Goal: Task Accomplishment & Management: Use online tool/utility

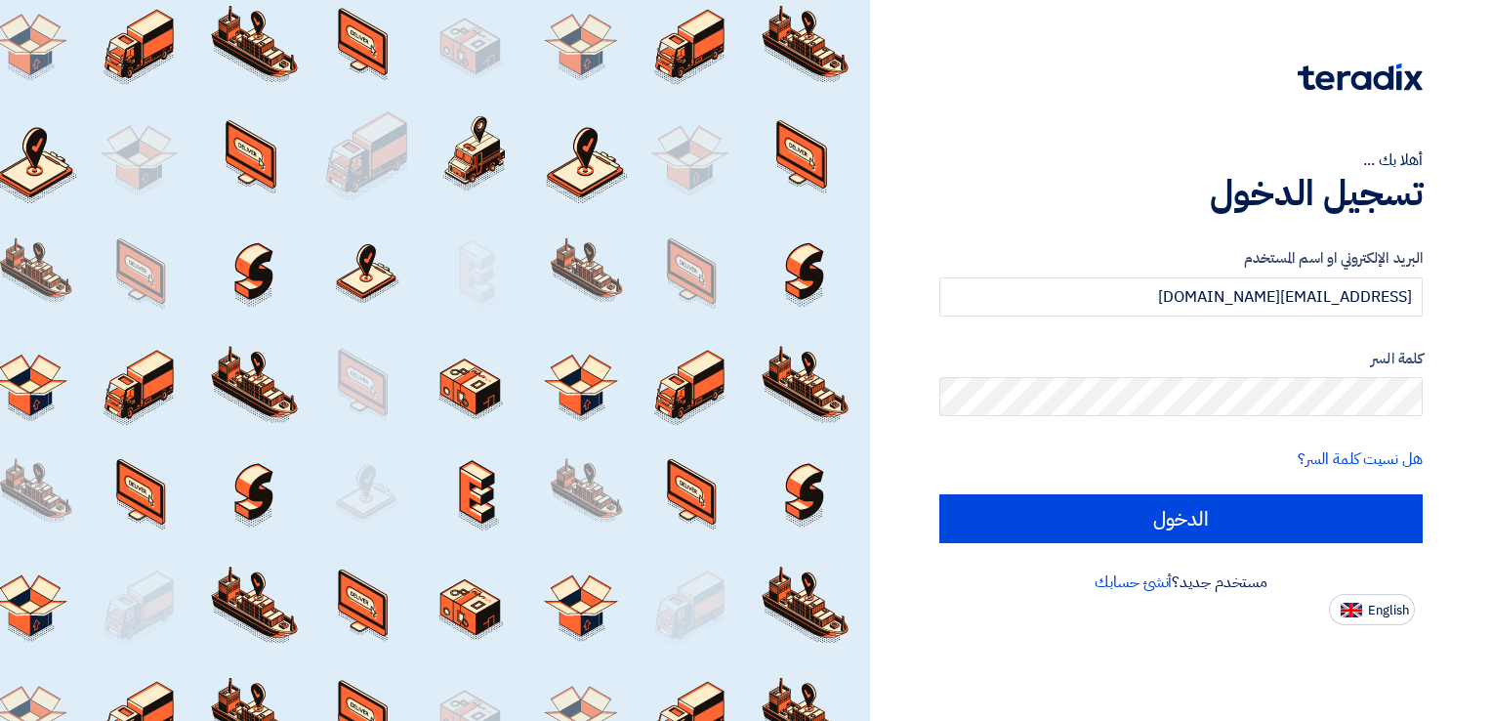
click at [1223, 503] on input "الدخول" at bounding box center [1180, 518] width 483 height 49
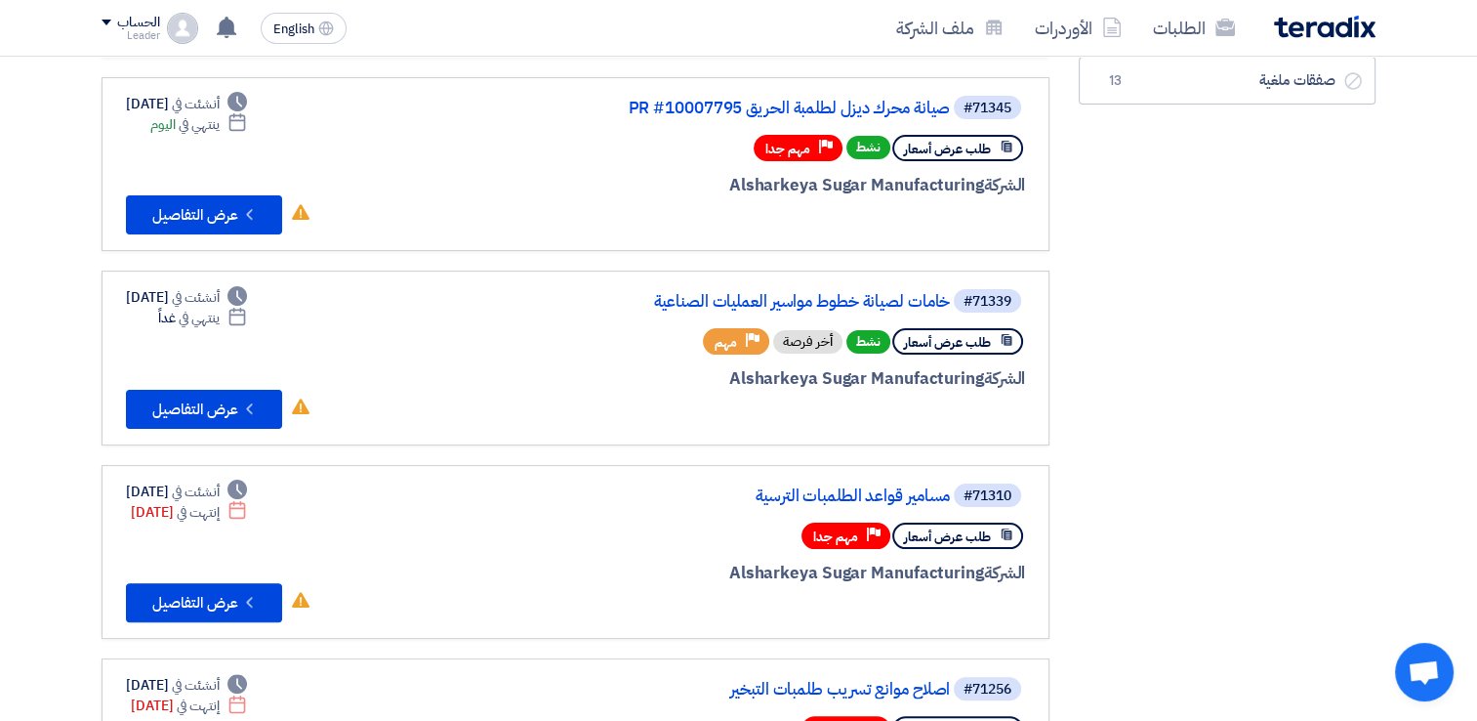
scroll to position [353, 0]
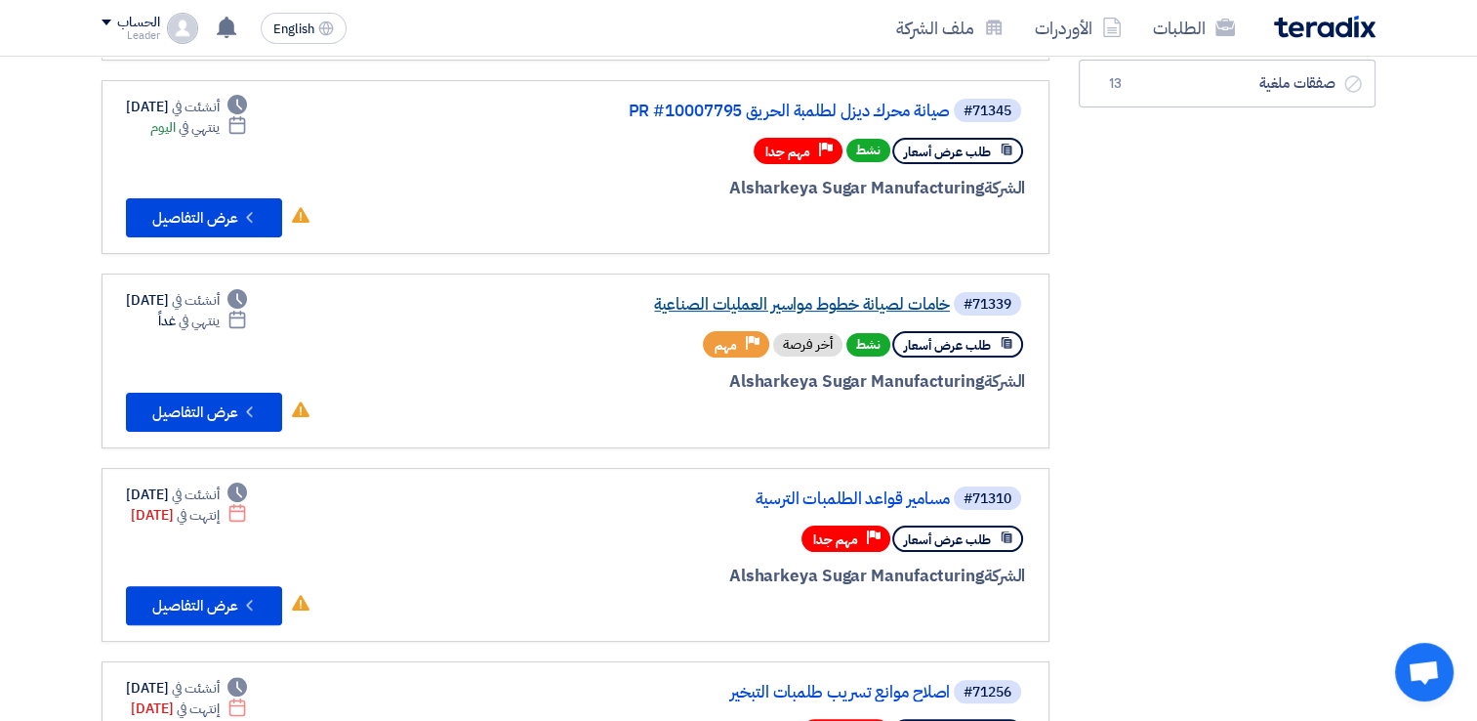
click at [877, 305] on link "خامات لصيانة خطوط مواسير العمليات الصناعية" at bounding box center [755, 305] width 391 height 18
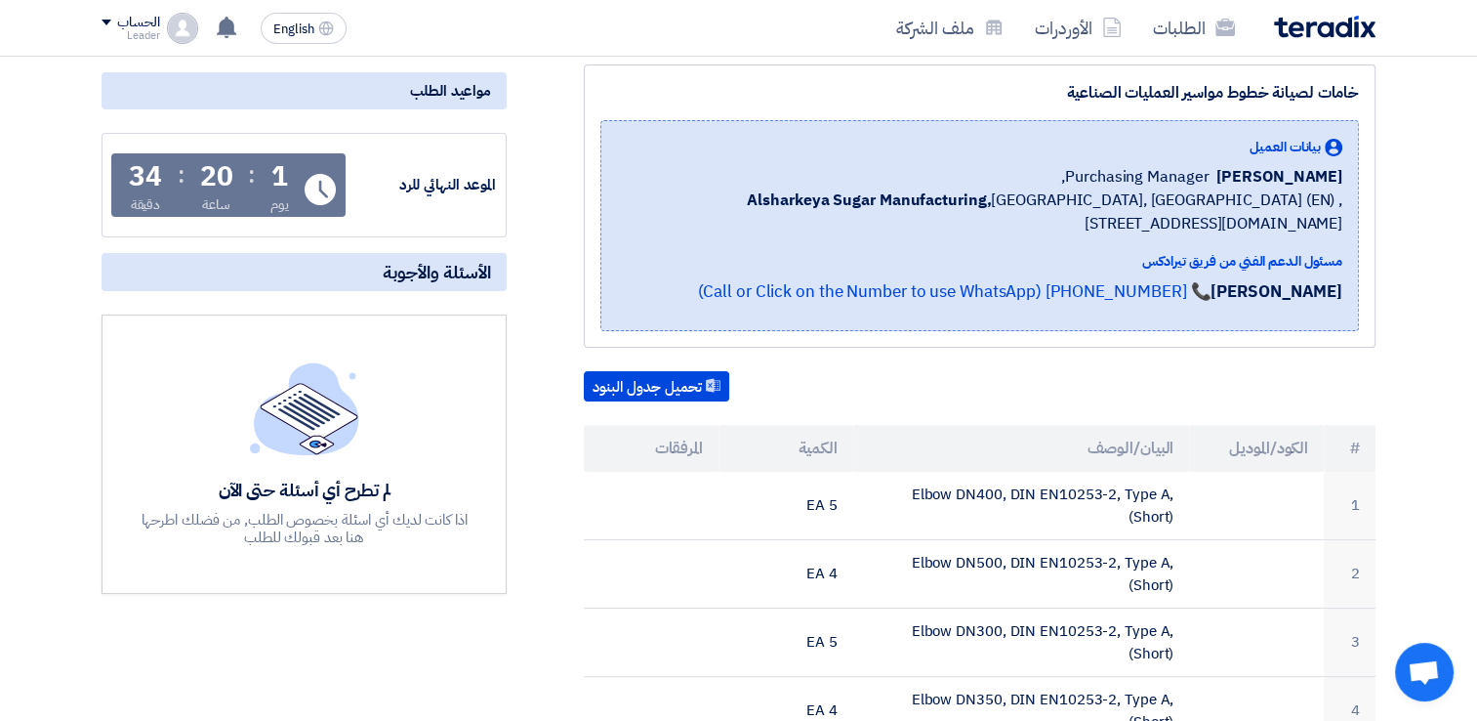
scroll to position [230, 0]
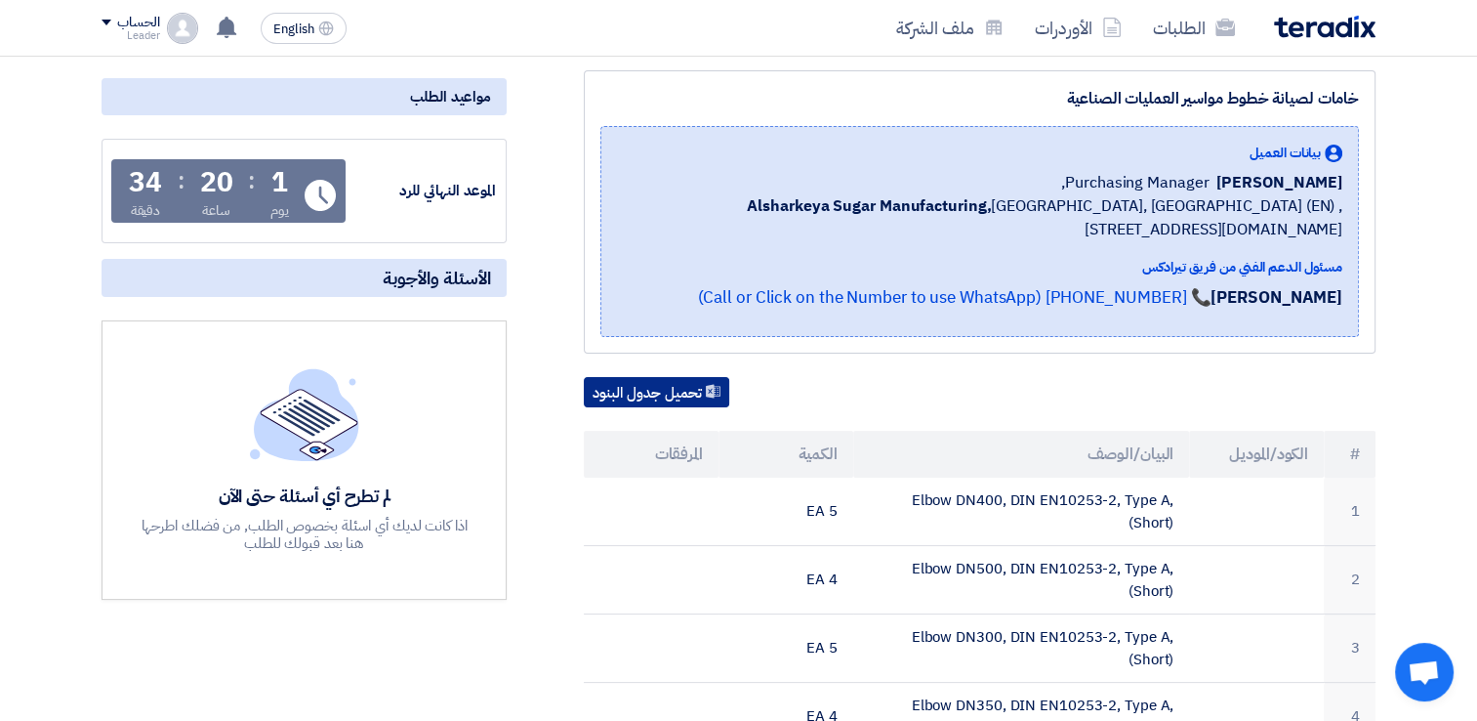
click at [703, 385] on button "تحميل جدول البنود" at bounding box center [656, 392] width 145 height 31
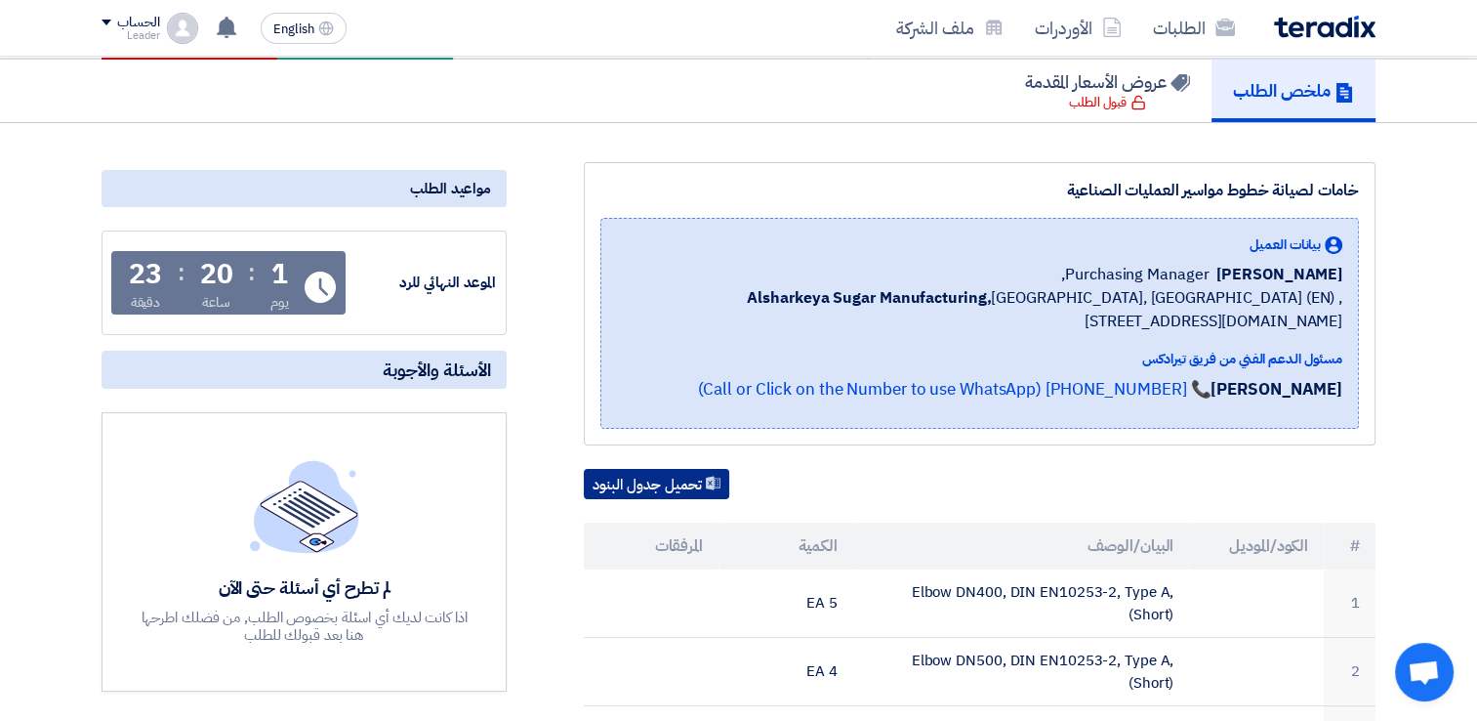
scroll to position [0, 0]
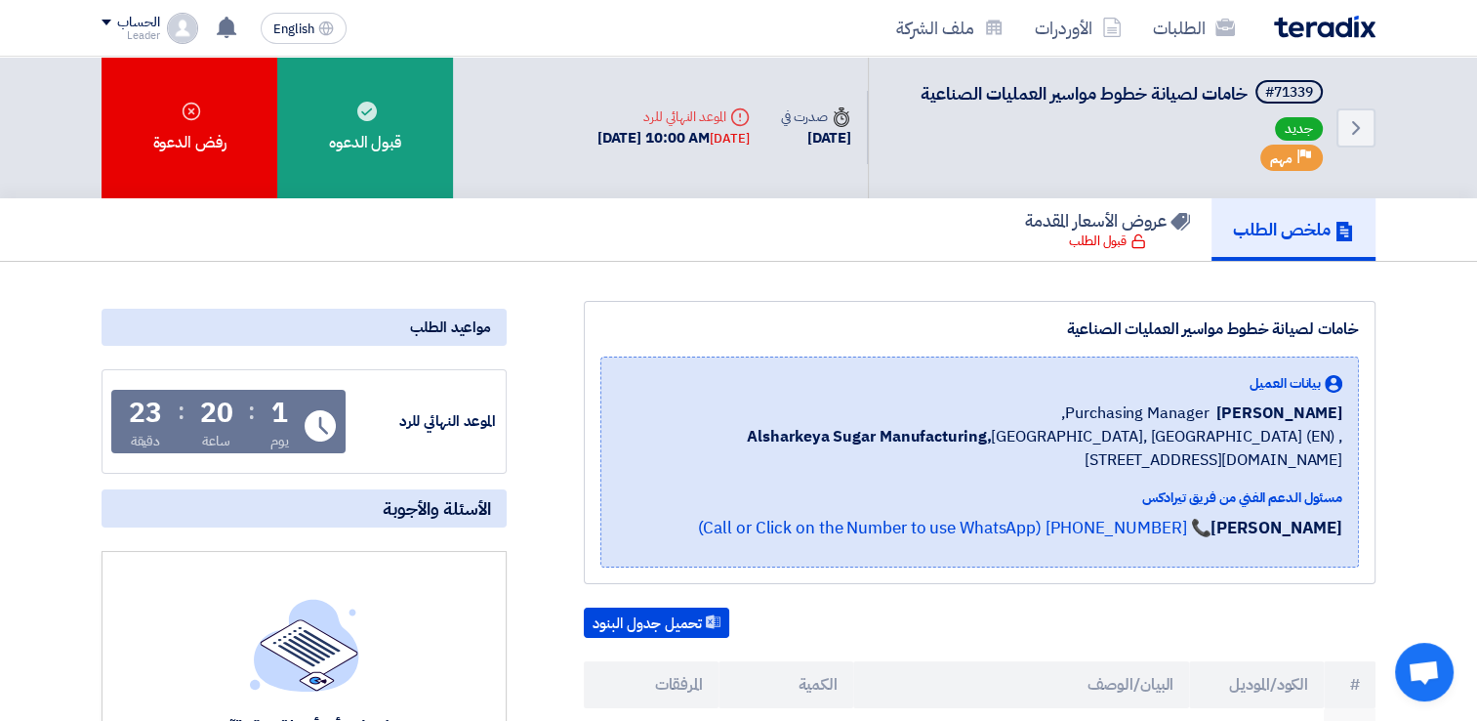
click at [1316, 234] on h5 "ملخص الطلب" at bounding box center [1293, 229] width 121 height 22
click at [1348, 139] on link "Back" at bounding box center [1356, 127] width 39 height 39
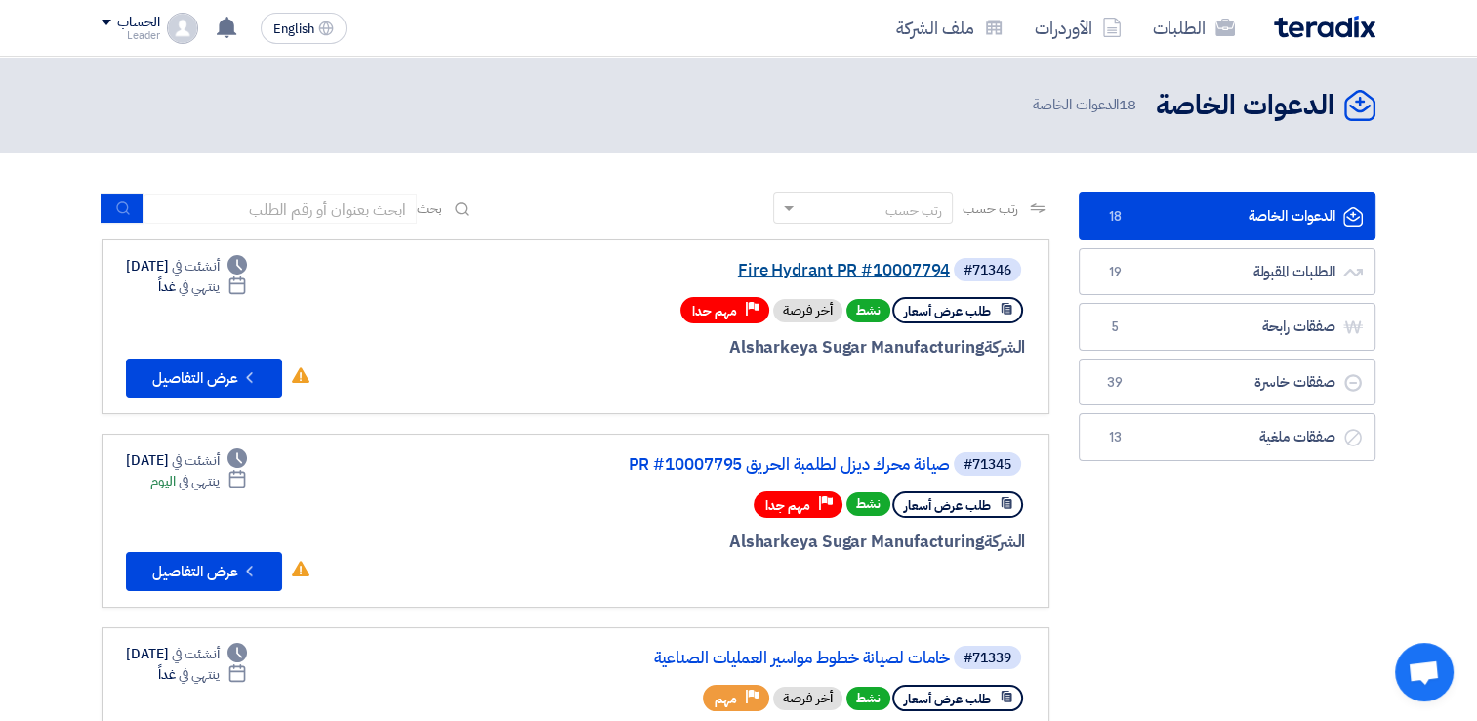
click at [848, 275] on link "Fire Hydrant PR #10007794" at bounding box center [755, 271] width 391 height 18
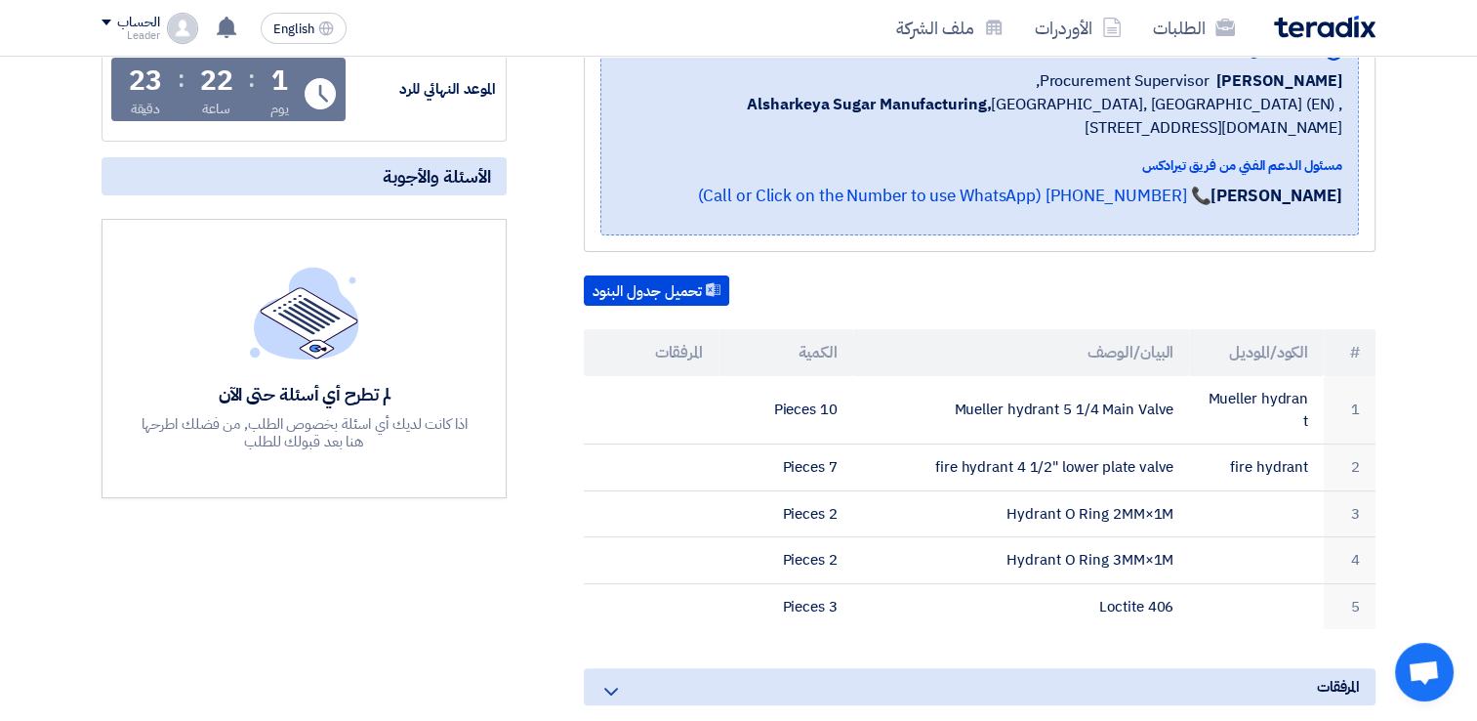
scroll to position [363, 0]
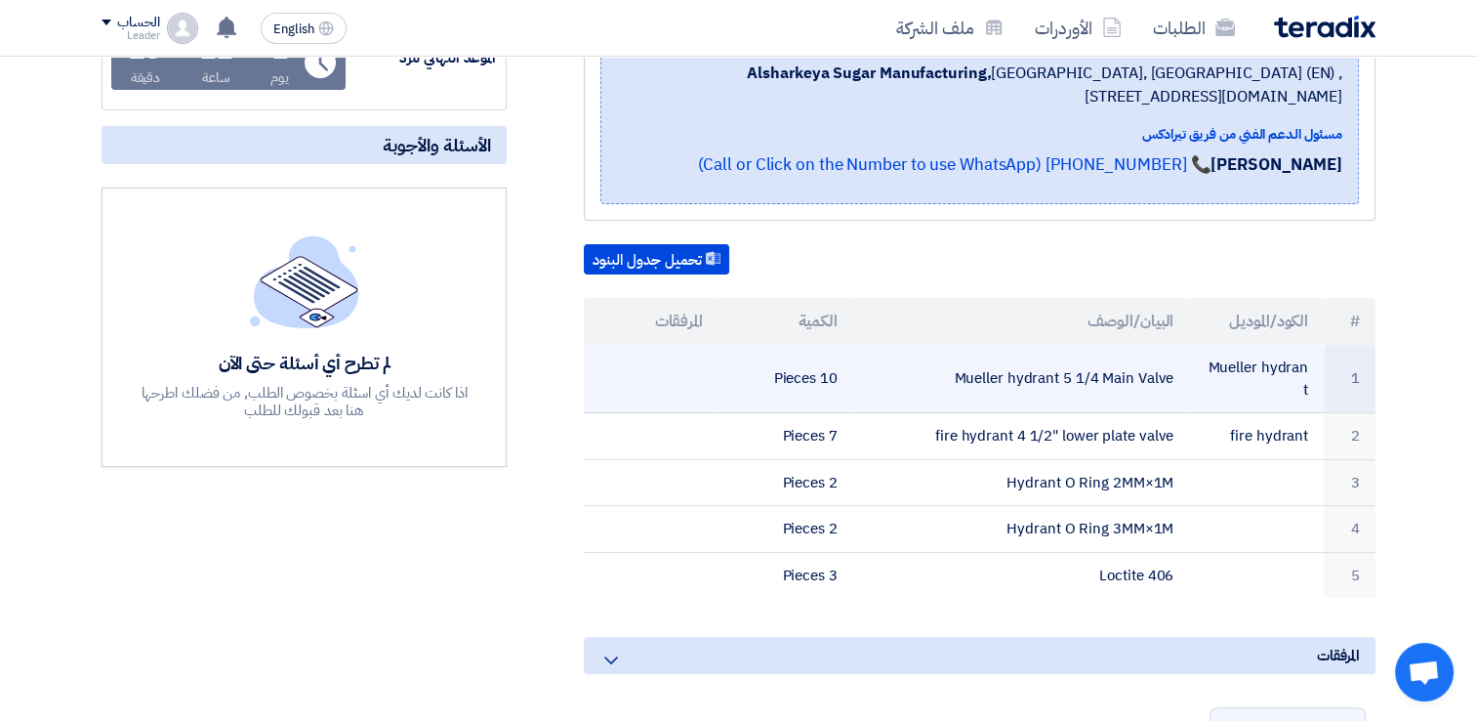
click at [1009, 363] on td "Mueller hydrant 5 1/4 Main Valve" at bounding box center [1021, 379] width 337 height 68
copy tr "Mueller hydrant 5 1/4 Main Valve"
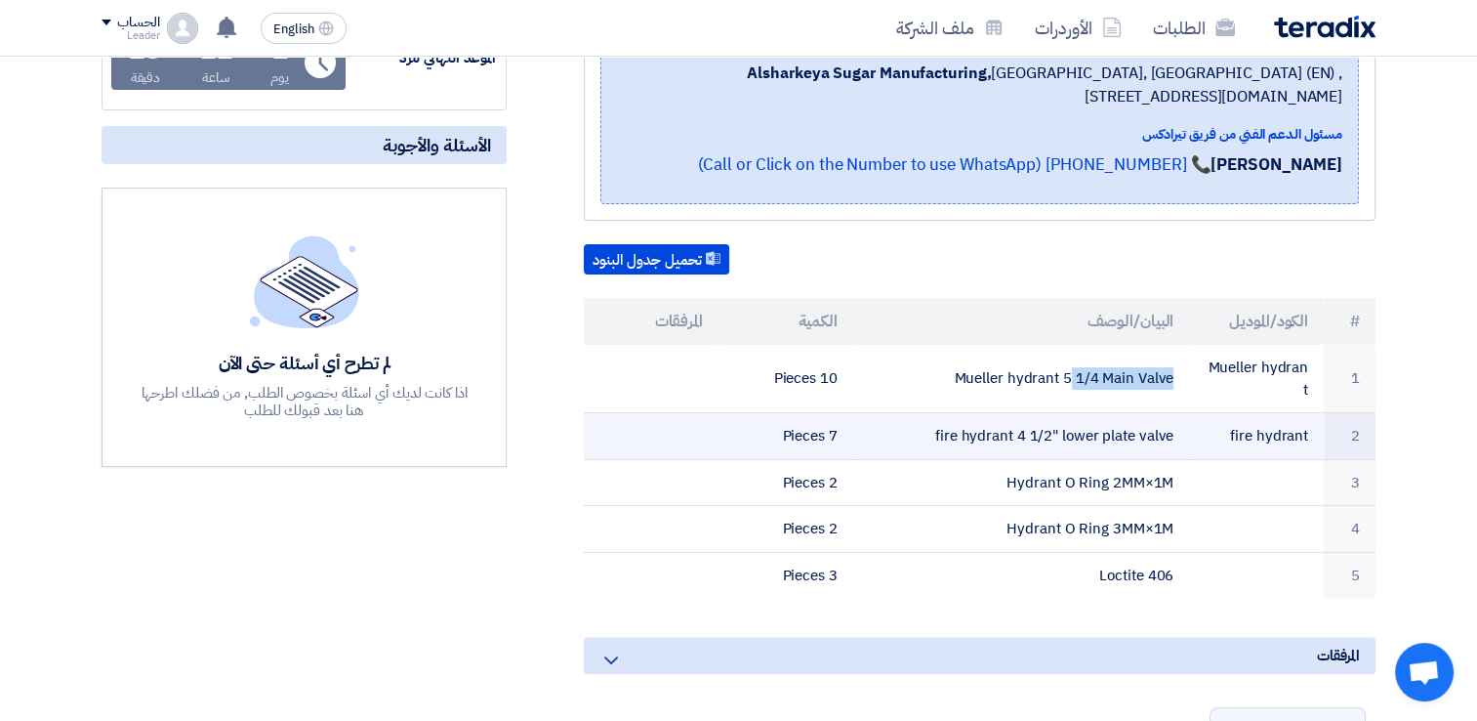
drag, startPoint x: 941, startPoint y: 405, endPoint x: 1129, endPoint y: 405, distance: 187.5
click at [1129, 413] on td "fire hydrant 4 1/2" lower plate valve" at bounding box center [1021, 436] width 337 height 47
click at [941, 413] on td "fire hydrant 4 1/2" lower plate valve" at bounding box center [1021, 436] width 337 height 47
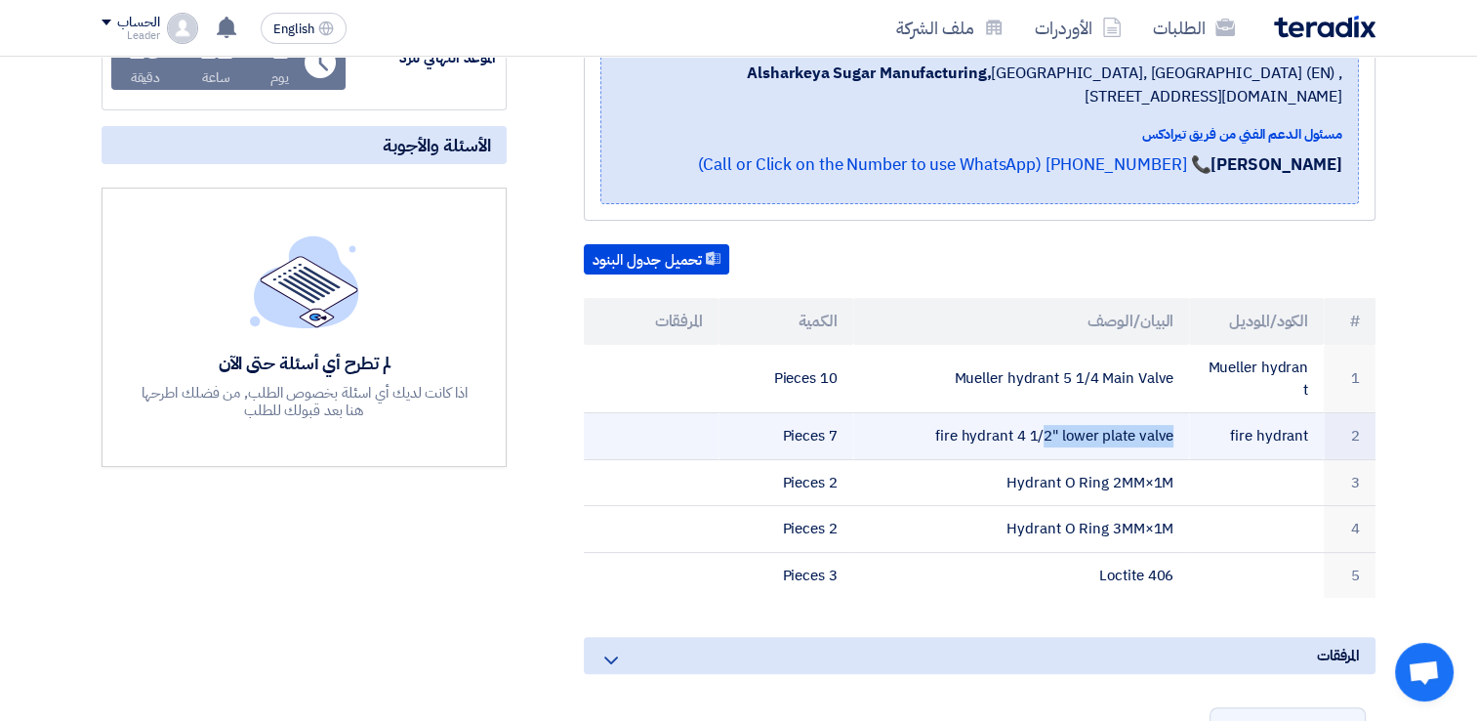
copy tr "fire hydrant 4 1/2" lower plate valve"
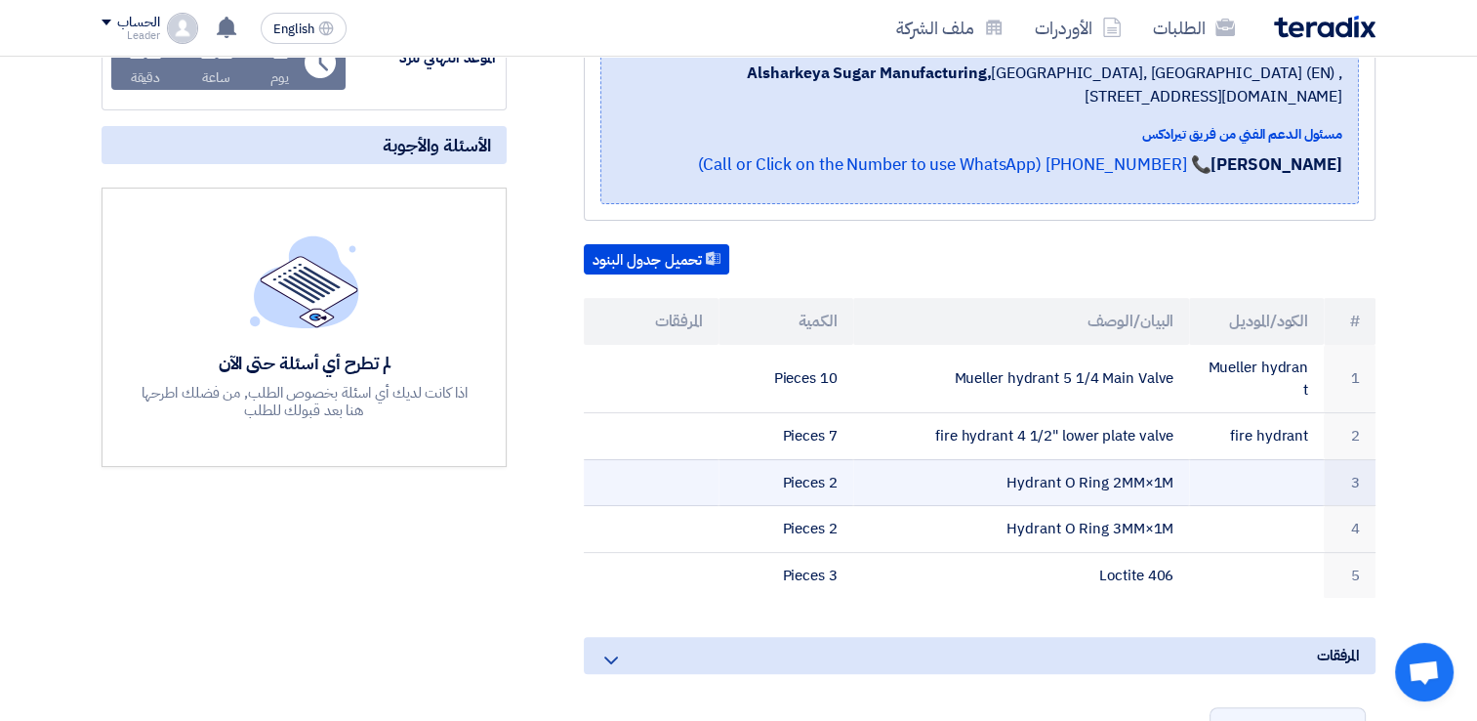
click at [1035, 459] on td "Hydrant O Ring 2MM×1M" at bounding box center [1021, 482] width 337 height 47
copy tr "Hydrant O Ring 2MM×1M"
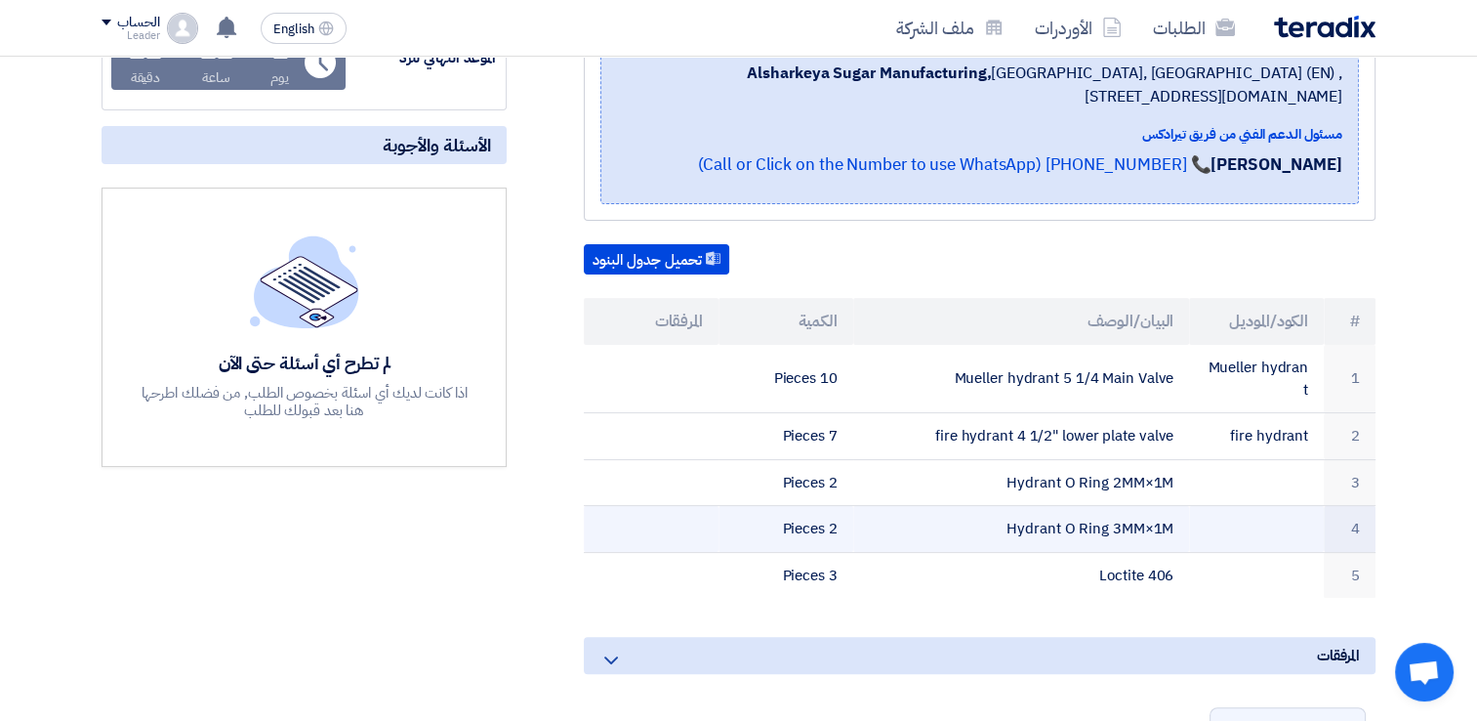
click at [1079, 506] on td "Hydrant O Ring 3MM×1M" at bounding box center [1021, 529] width 337 height 47
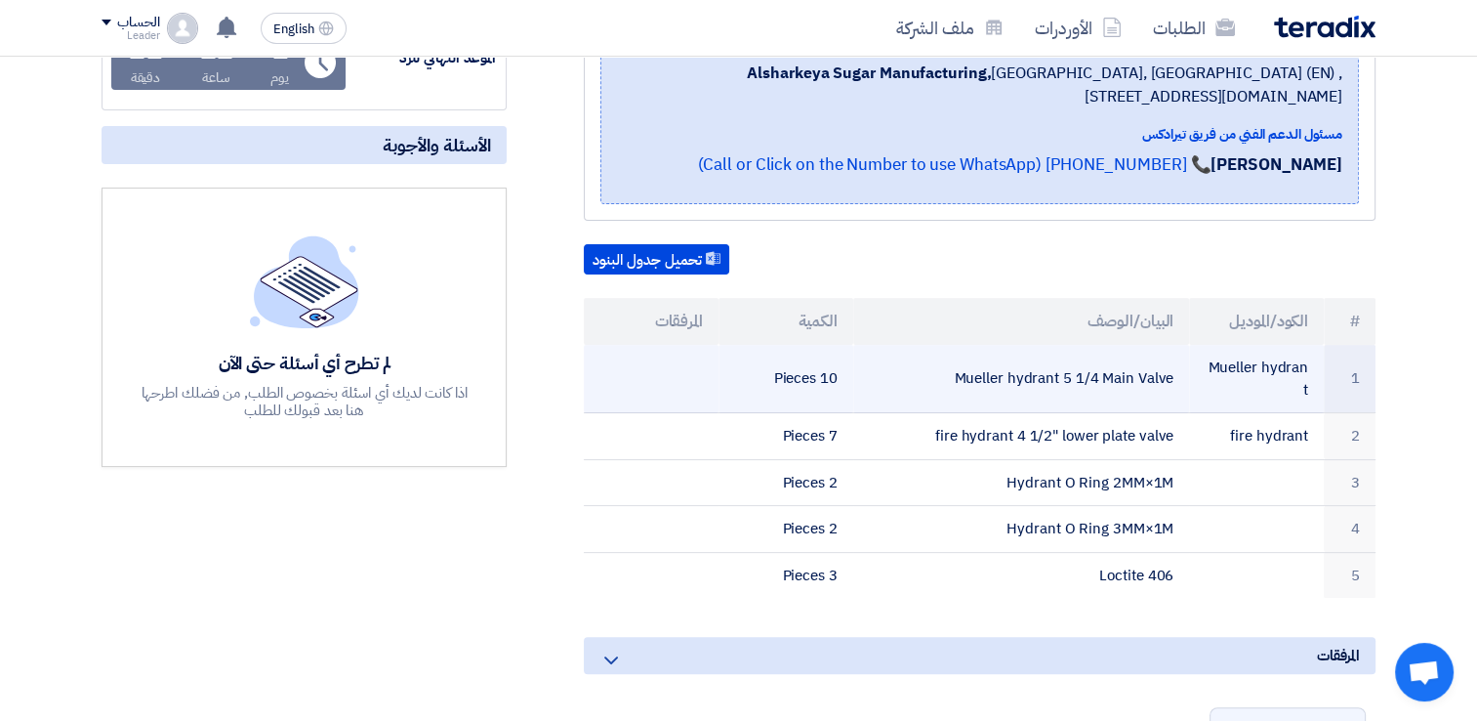
click at [975, 360] on td "Mueller hydrant 5 1/4 Main Valve" at bounding box center [1021, 379] width 337 height 68
copy tr "Mueller hydrant 5 1/4 Main Valve"
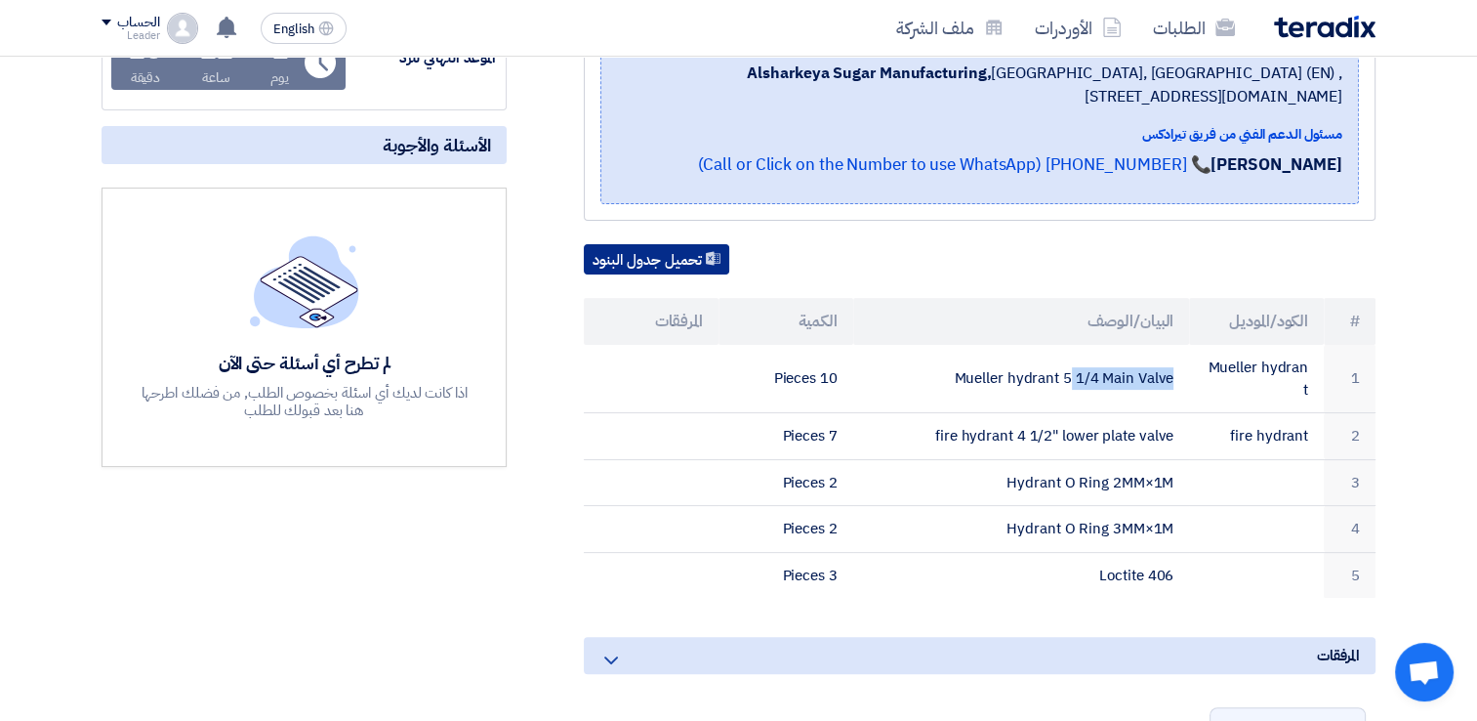
click at [693, 255] on button "تحميل جدول البنود" at bounding box center [656, 259] width 145 height 31
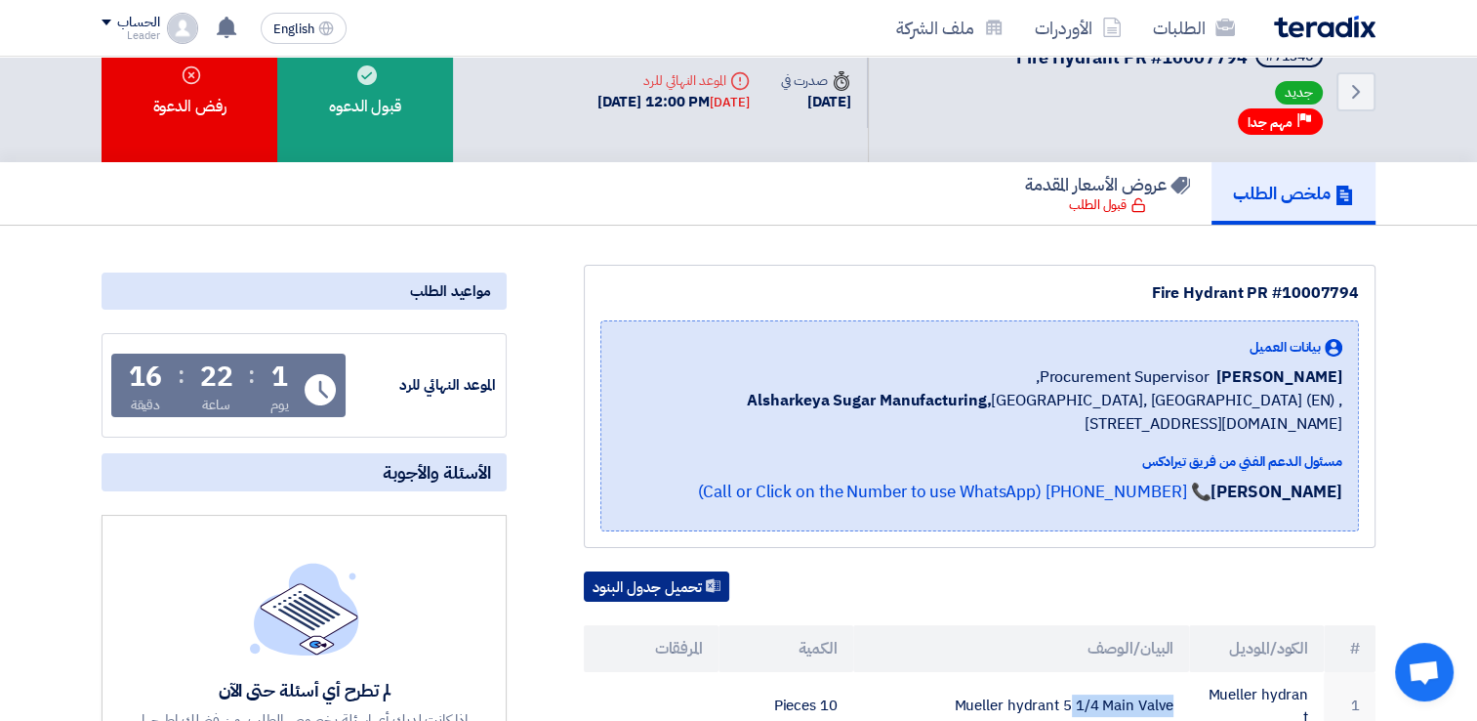
scroll to position [0, 0]
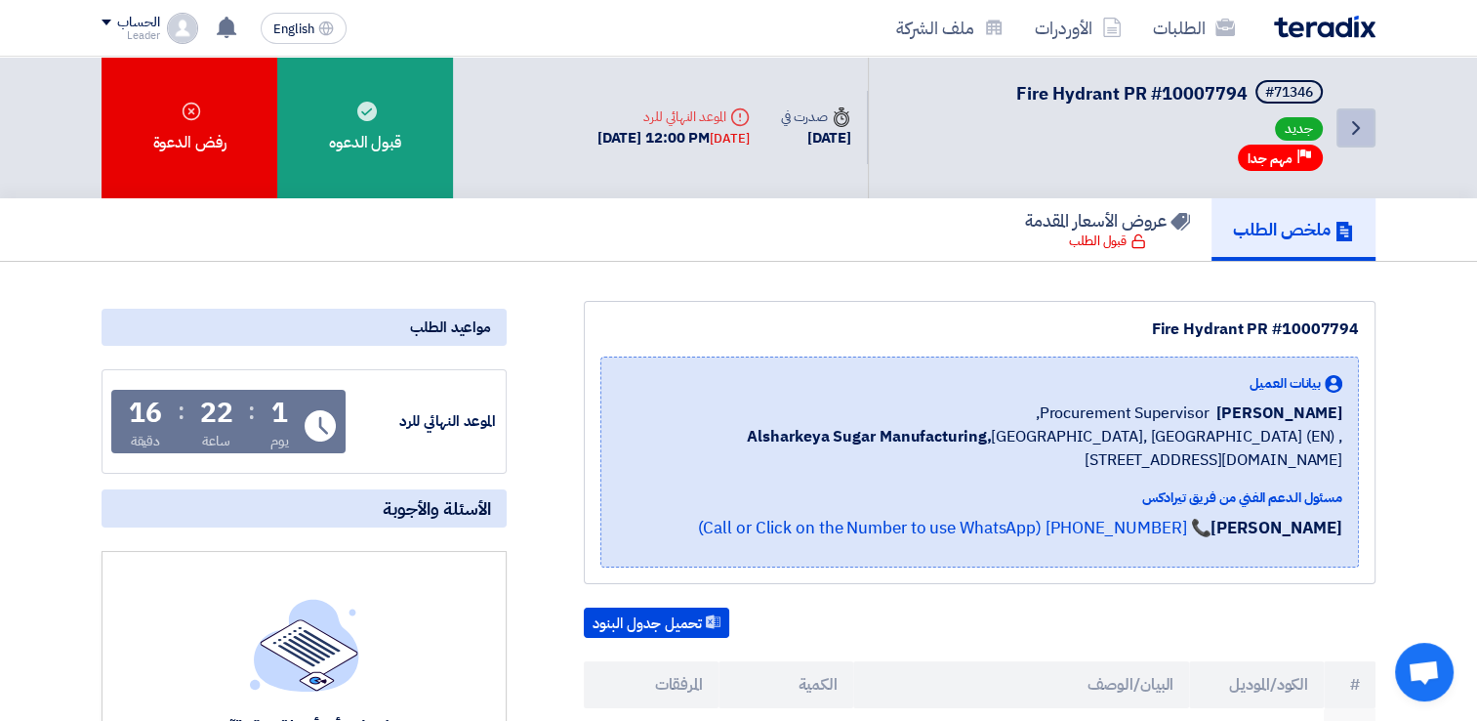
click at [1367, 111] on link "Back" at bounding box center [1356, 127] width 39 height 39
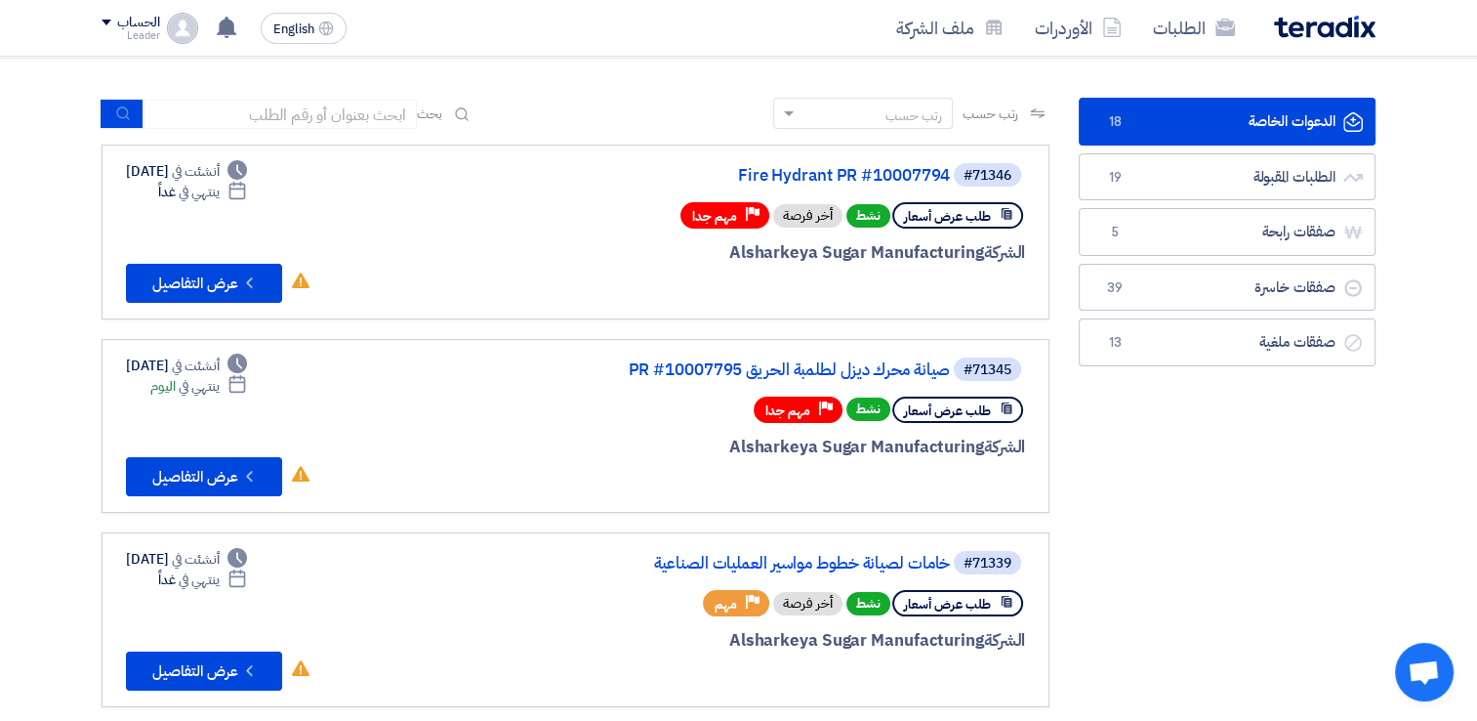
scroll to position [176, 0]
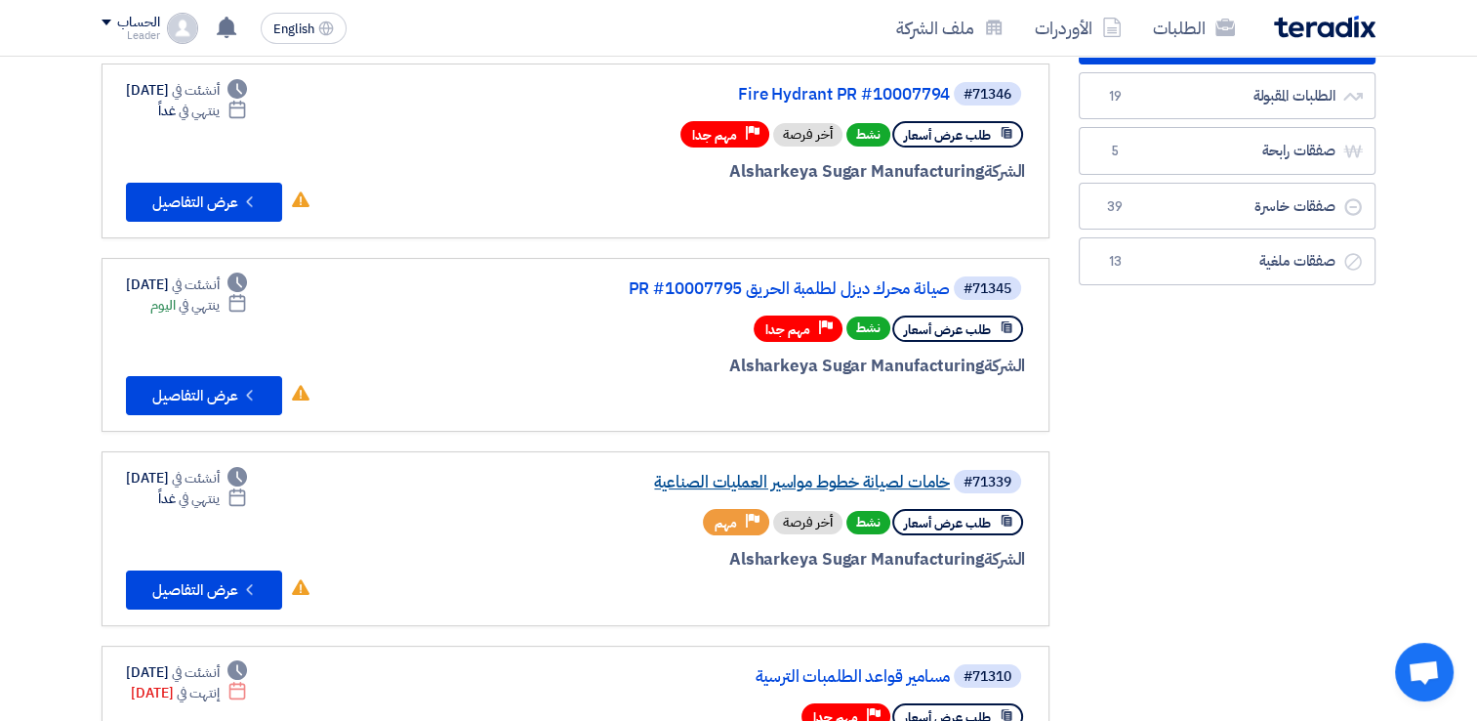
click at [815, 474] on link "خامات لصيانة خطوط مواسير العمليات الصناعية" at bounding box center [755, 483] width 391 height 18
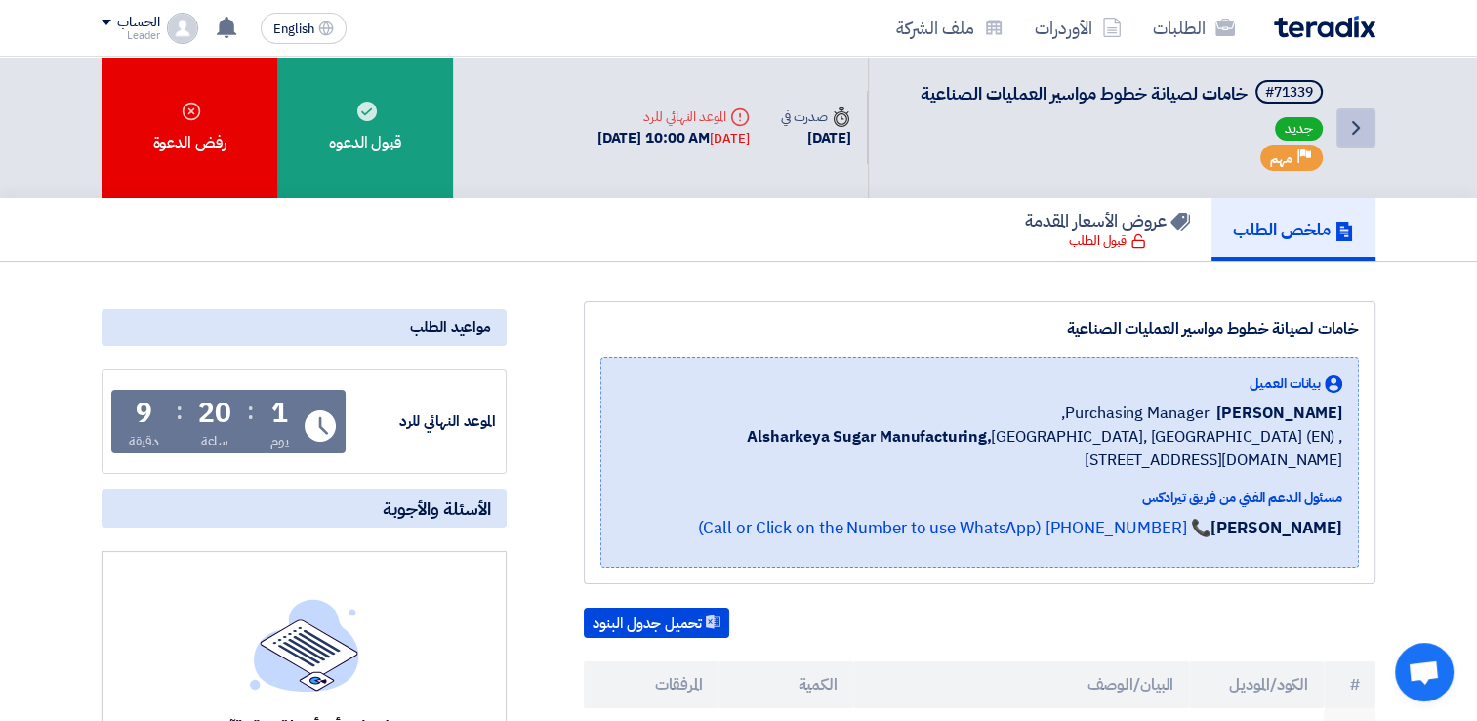
click at [1354, 131] on use at bounding box center [1356, 128] width 8 height 14
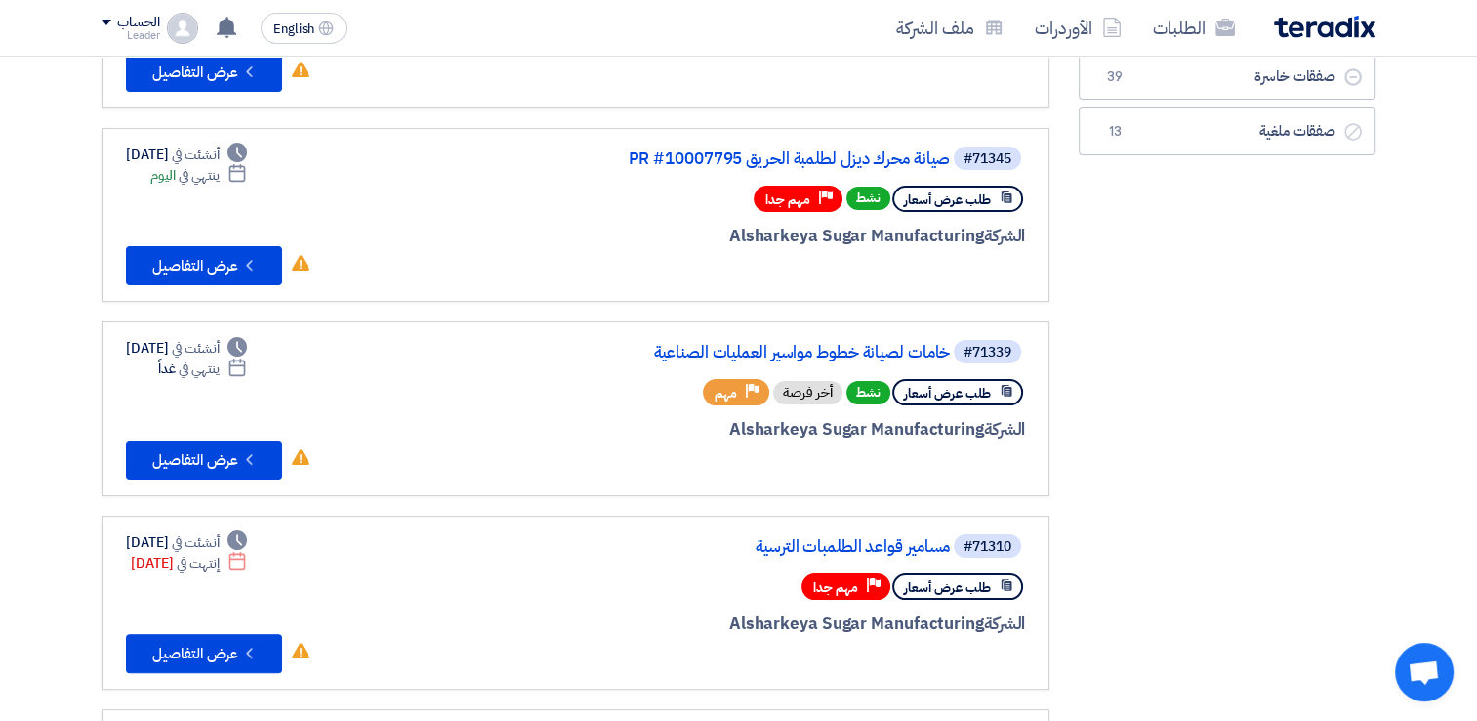
scroll to position [303, 0]
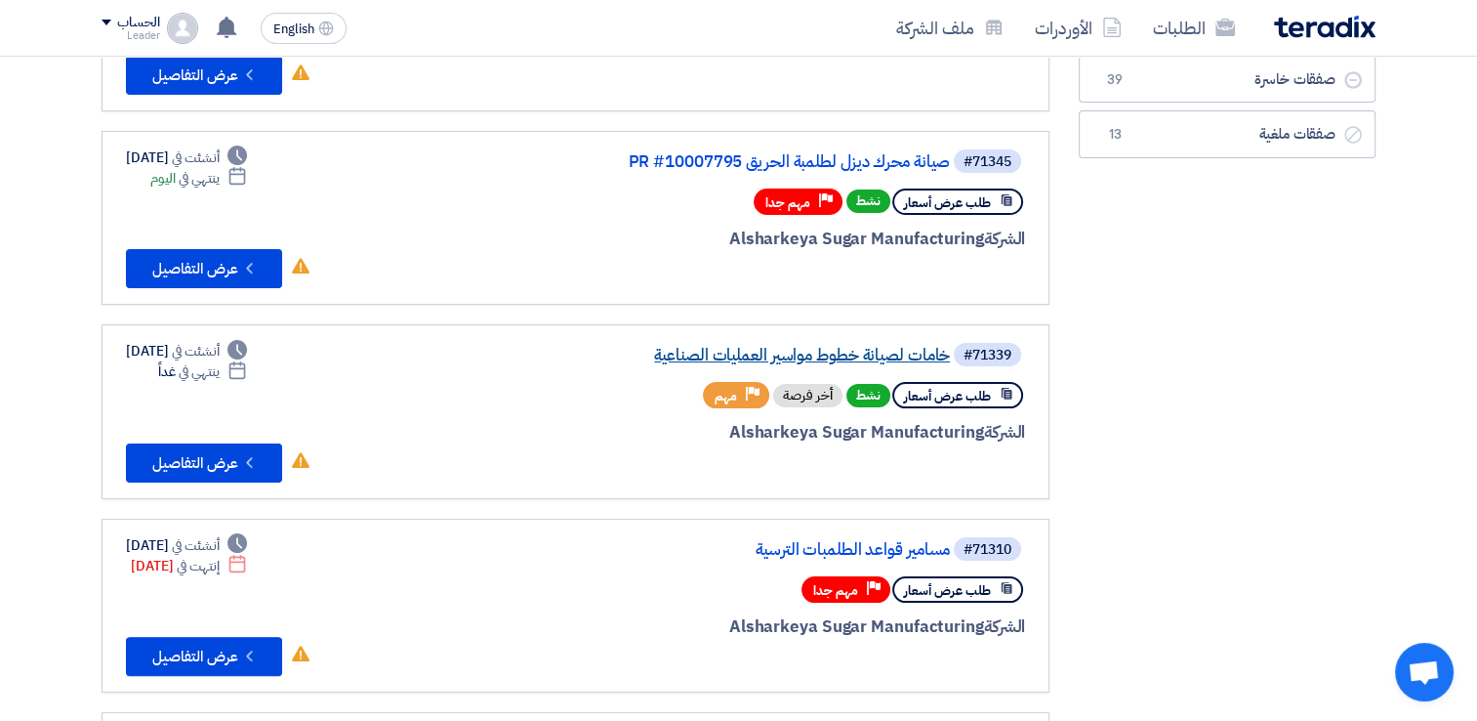
click at [903, 353] on link "خامات لصيانة خطوط مواسير العمليات الصناعية" at bounding box center [755, 356] width 391 height 18
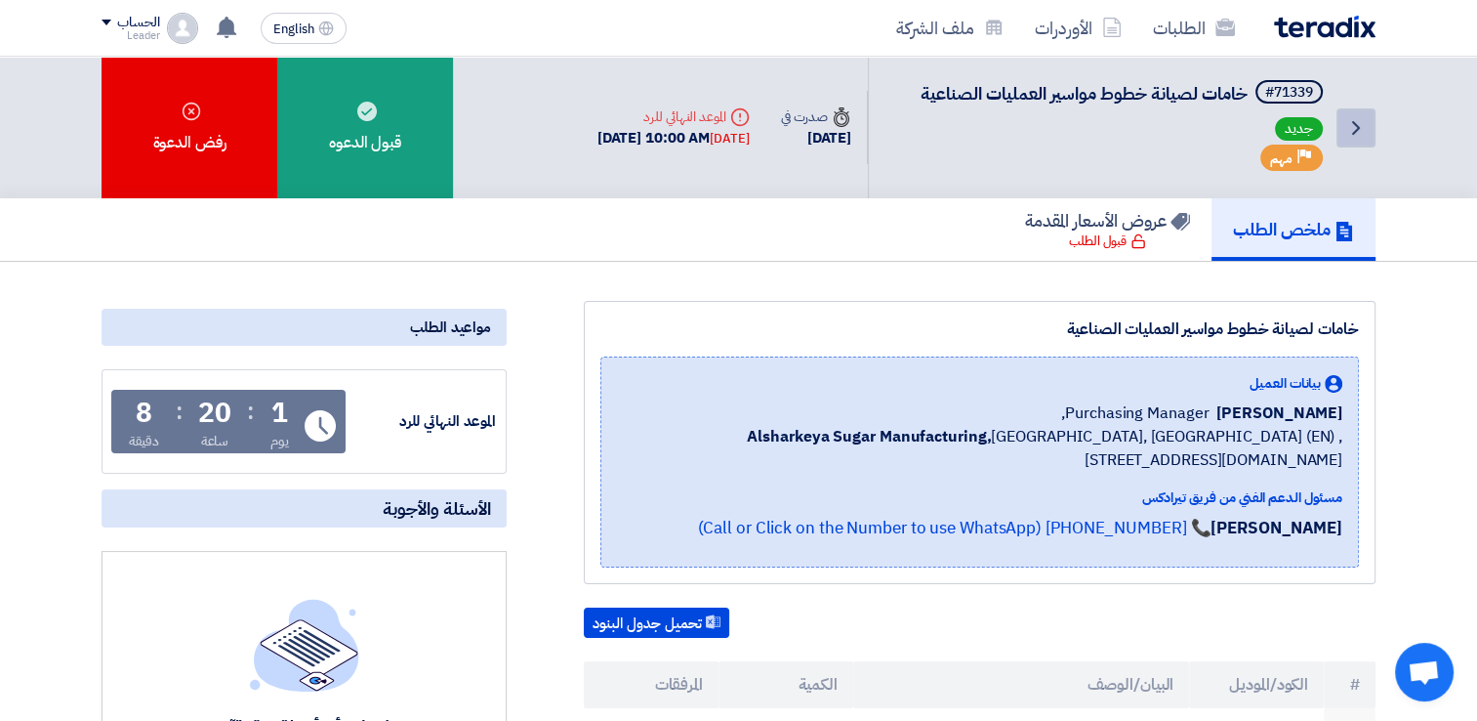
click at [1358, 136] on icon "Back" at bounding box center [1356, 127] width 23 height 23
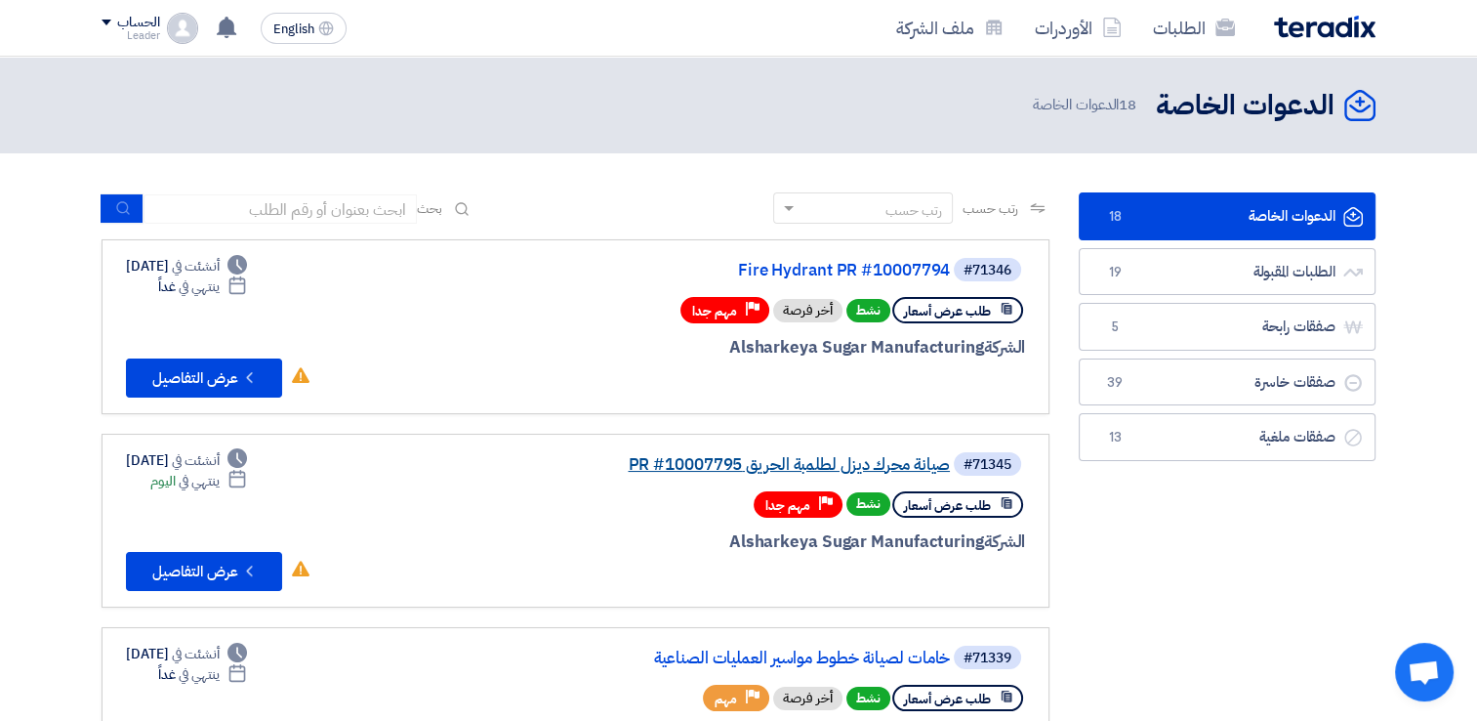
click at [911, 469] on link "صيانة محرك ديزل لطلمبة الحريق PR #10007795" at bounding box center [755, 465] width 391 height 18
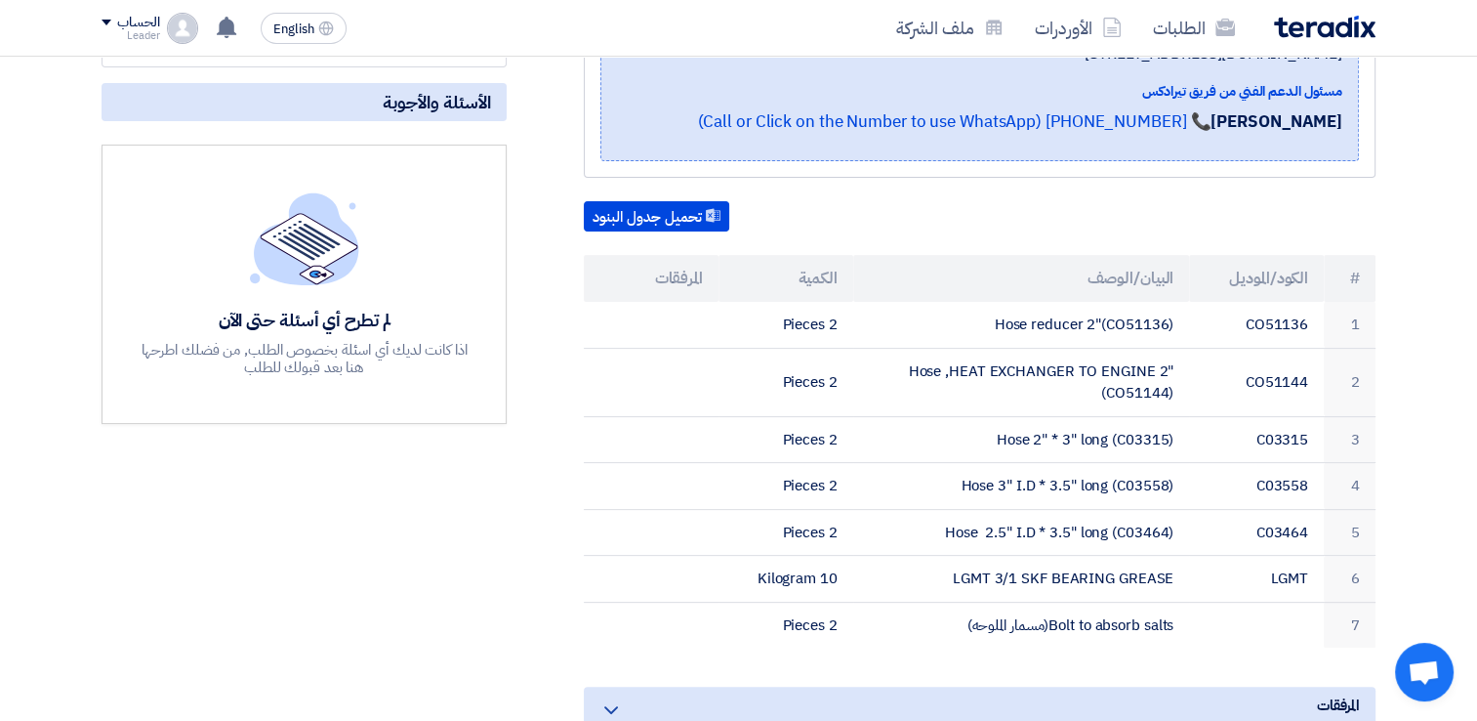
scroll to position [409, 0]
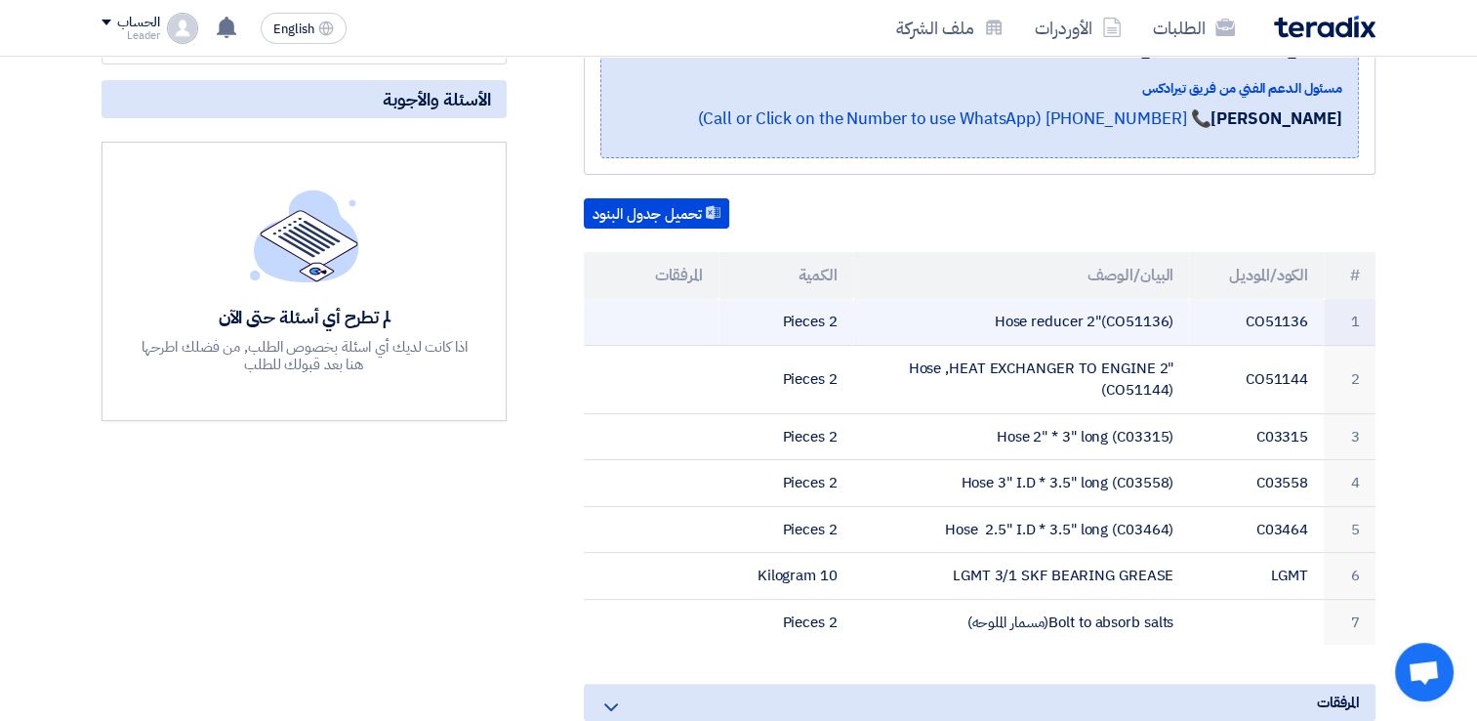
drag, startPoint x: 995, startPoint y: 342, endPoint x: 1172, endPoint y: 319, distance: 178.2
click at [1172, 319] on td "Hose reducer 2"(CO51136)" at bounding box center [1021, 322] width 337 height 46
copy td "Hose reducer 2"(CO51136)"
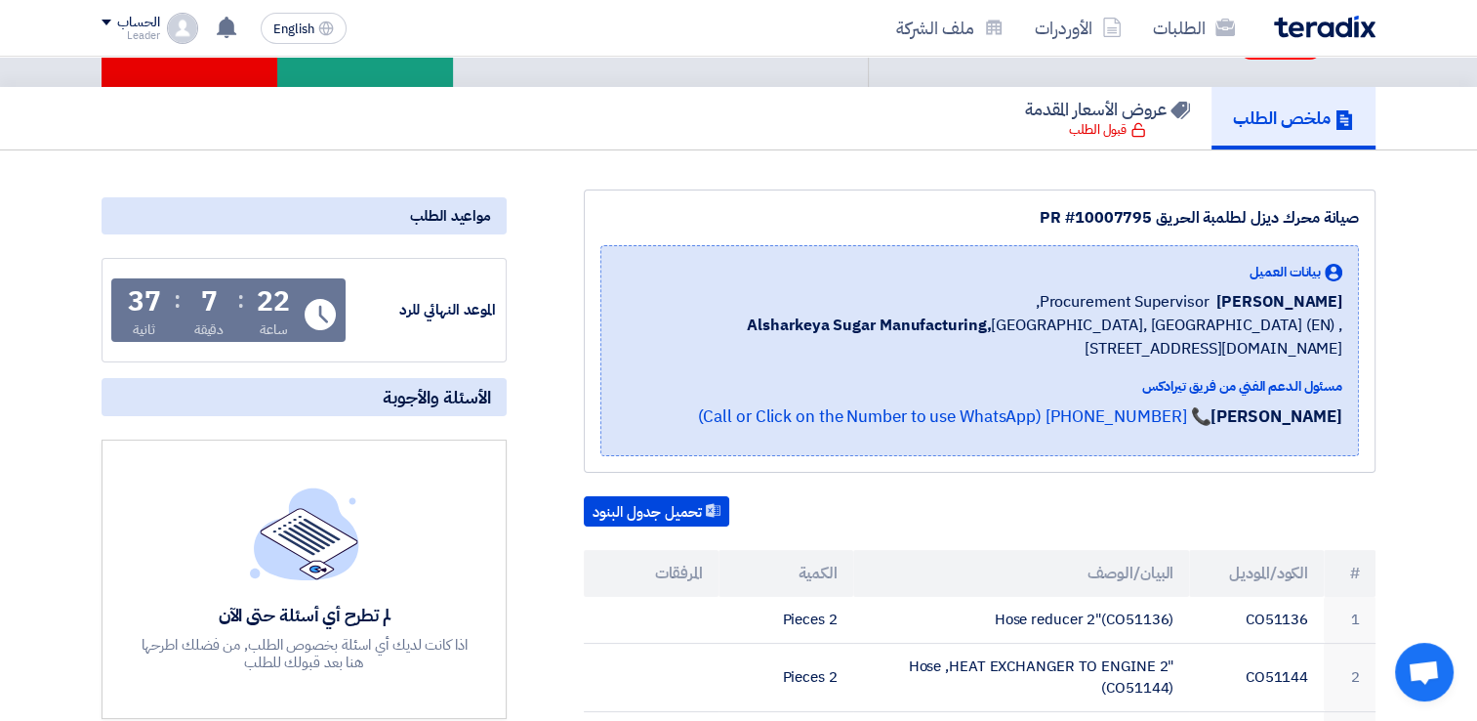
scroll to position [113, 0]
